Goal: Information Seeking & Learning: Learn about a topic

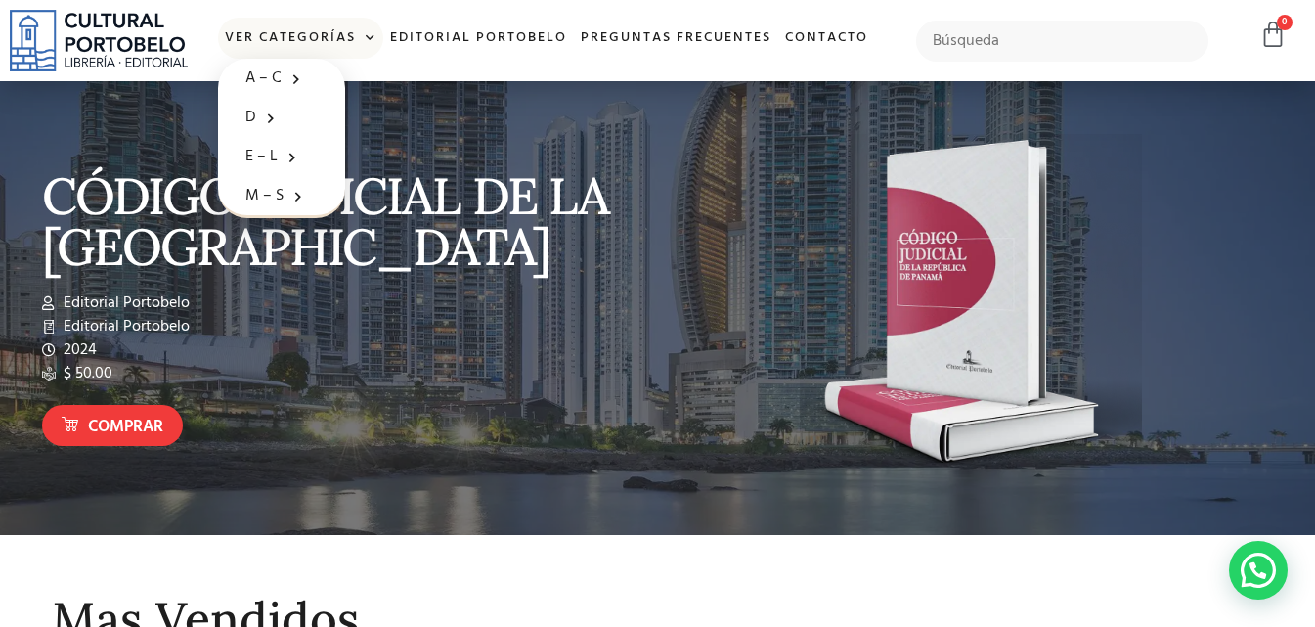
click at [293, 35] on link "Ver Categorías" at bounding box center [300, 39] width 165 height 42
click at [261, 33] on link "Ver Categorías" at bounding box center [300, 39] width 165 height 42
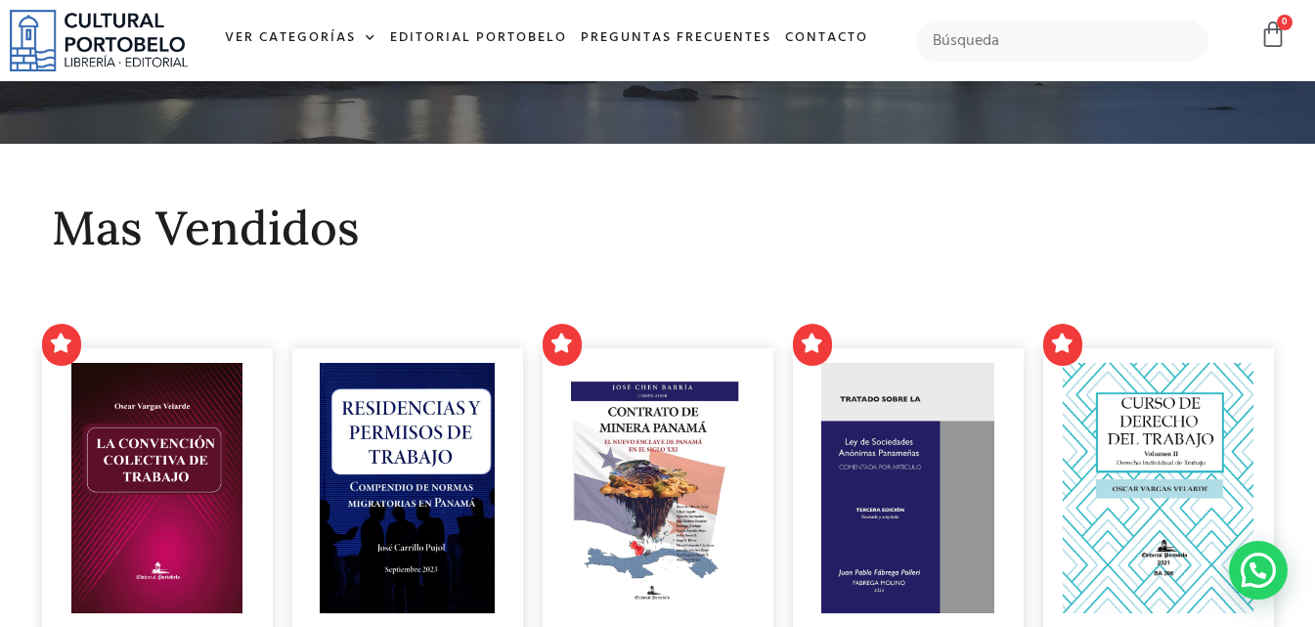
scroll to position [489, 0]
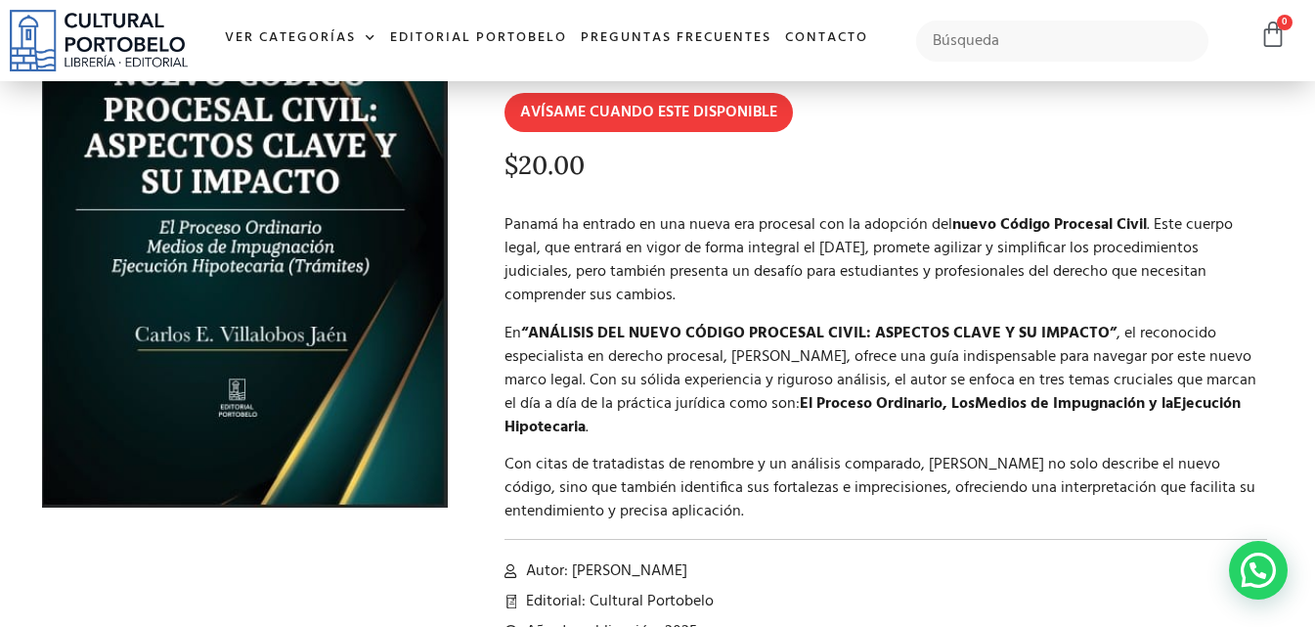
scroll to position [391, 0]
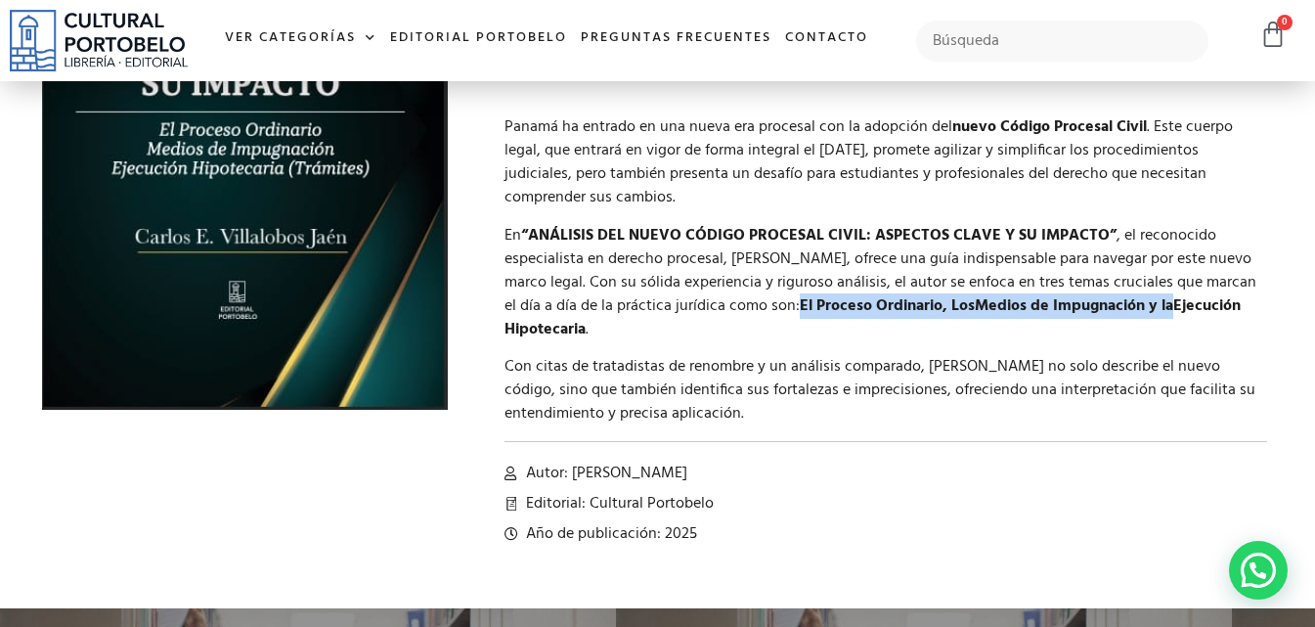
drag, startPoint x: 881, startPoint y: 308, endPoint x: 1286, endPoint y: 300, distance: 405.0
click at [1286, 300] on section "🔍 ANÁLISIS DEL NUEVO CODIGO PROCESAL CIVIL: ASPECTOS CLAVE Y SU IMPACTO Out of …" at bounding box center [657, 149] width 1315 height 918
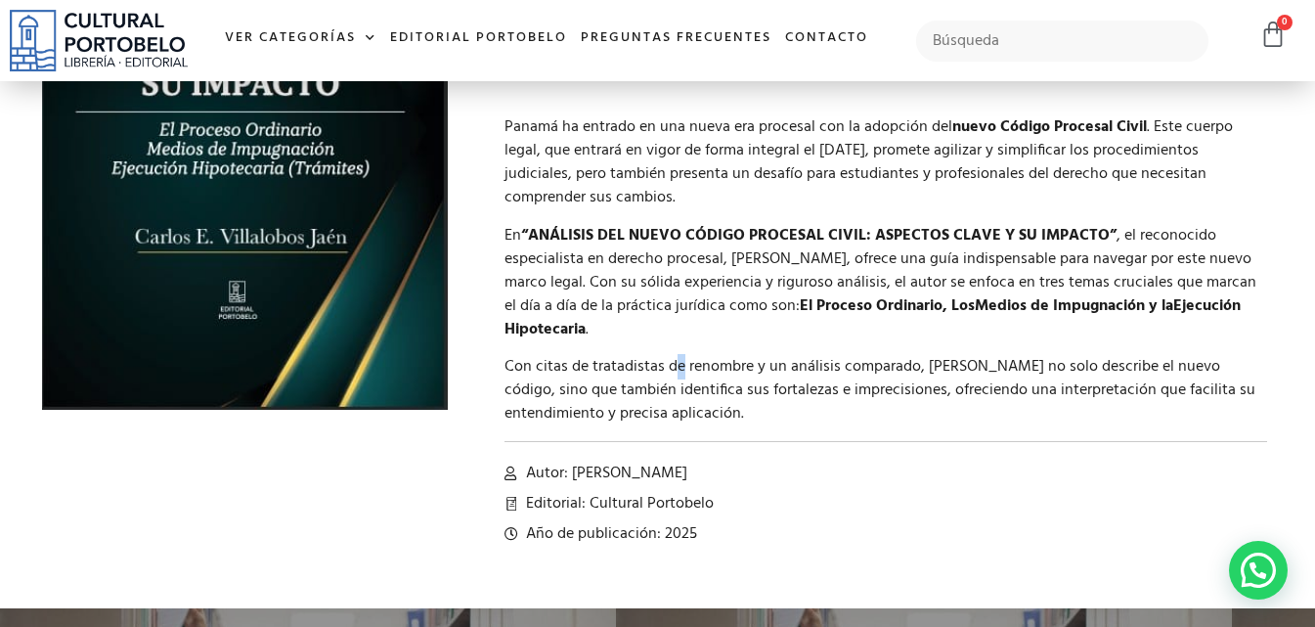
click at [679, 341] on div "Panamá ha entrado en una nueva era procesal con la adopción del nuevo Código Pr…" at bounding box center [887, 270] width 764 height 310
click at [831, 538] on li "Año de publicación: 2025" at bounding box center [887, 533] width 764 height 23
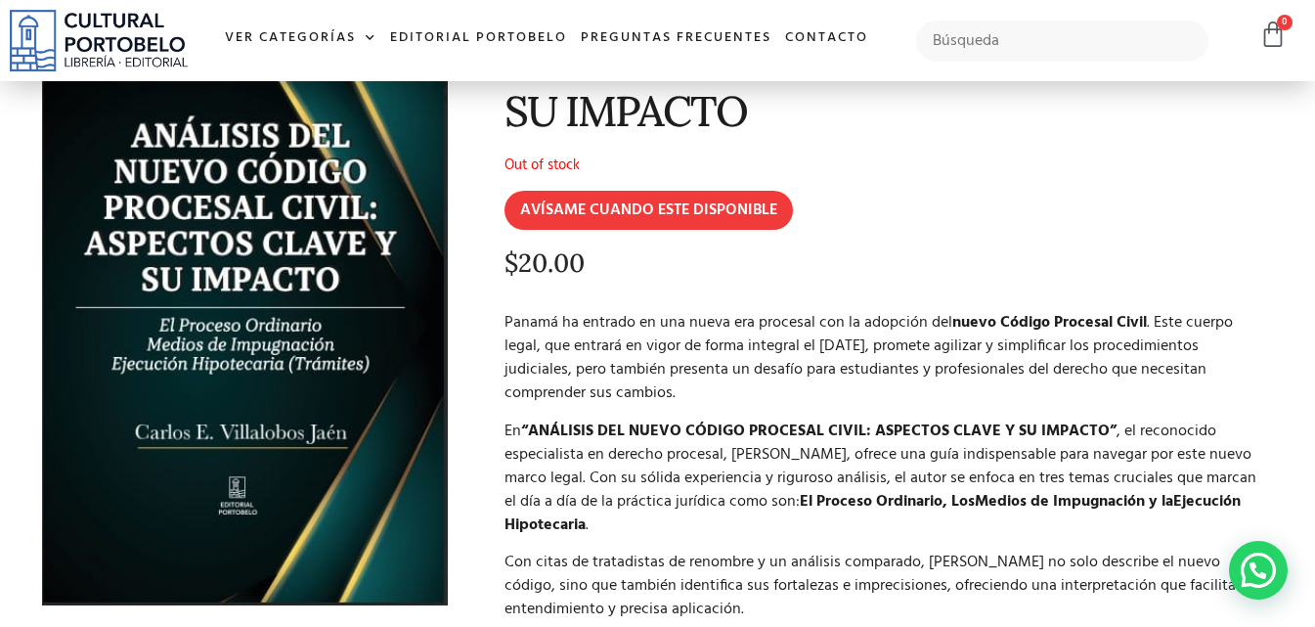
scroll to position [0, 0]
